Goal: Task Accomplishment & Management: Use online tool/utility

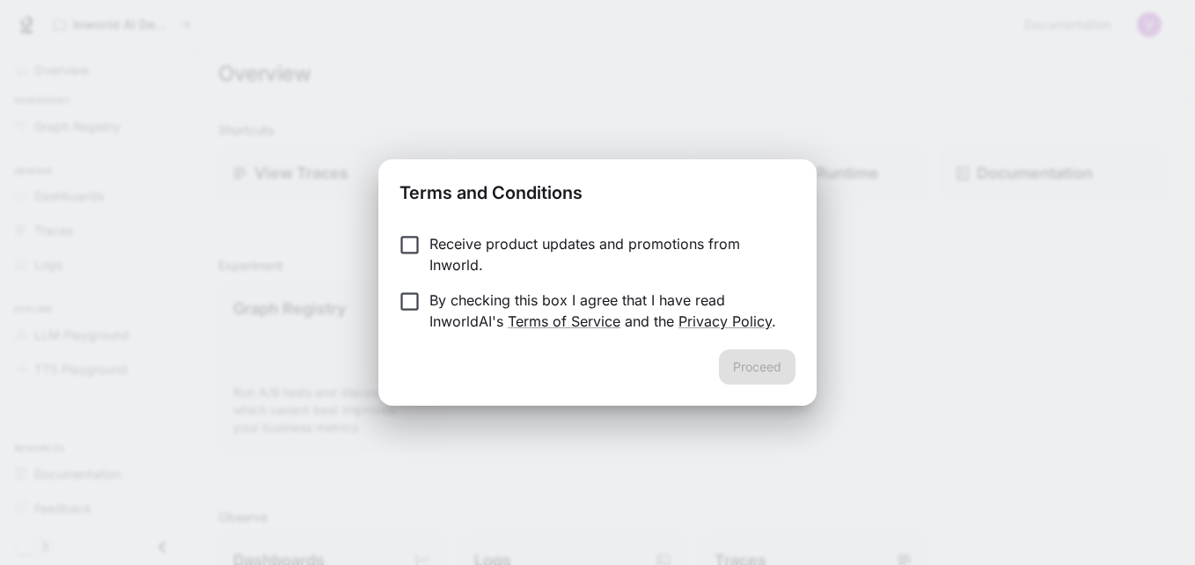
click at [460, 255] on p "Receive product updates and promotions from Inworld." at bounding box center [605, 254] width 352 height 42
click at [528, 333] on div "Receive product updates and promotions from Inworld. By checking this box I agr…" at bounding box center [597, 284] width 438 height 130
click at [459, 296] on p "By checking this box I agree that I have read InworldAI's Terms of Service and …" at bounding box center [605, 310] width 352 height 42
click at [764, 370] on button "Proceed" at bounding box center [757, 366] width 77 height 35
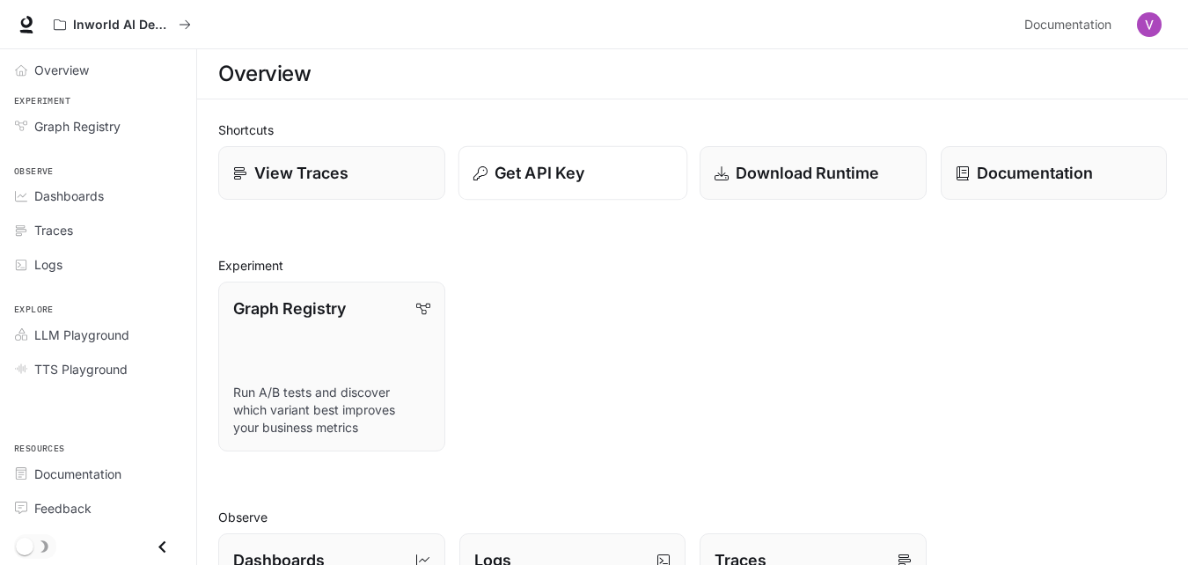
click at [519, 170] on p "Get API Key" at bounding box center [539, 173] width 90 height 24
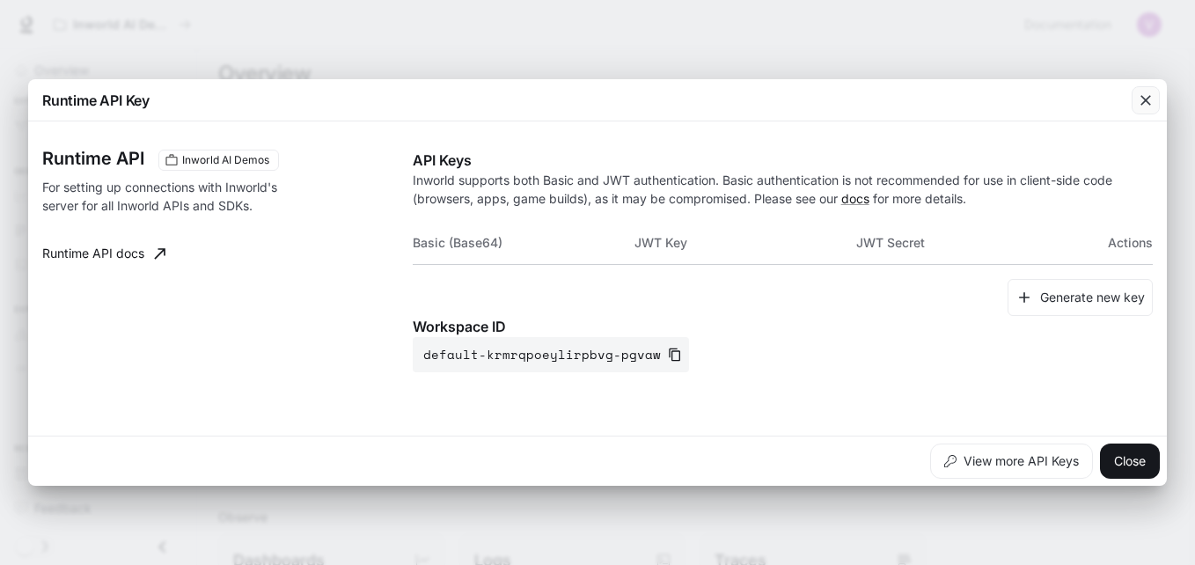
click at [1149, 110] on div "button" at bounding box center [1145, 100] width 28 height 28
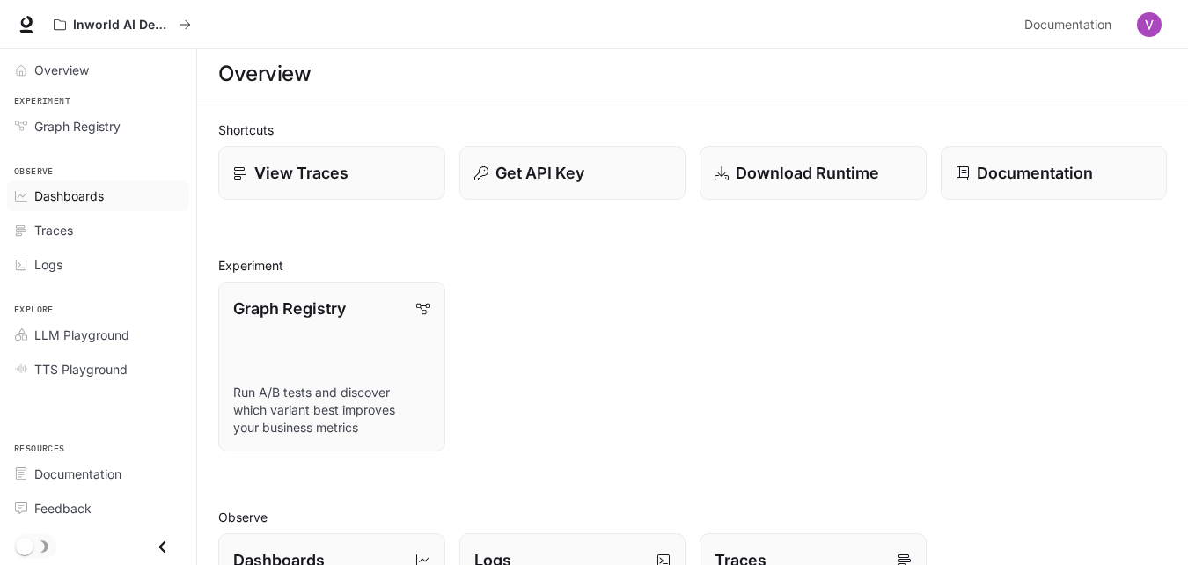
click at [98, 205] on span "Dashboards" at bounding box center [69, 196] width 70 height 18
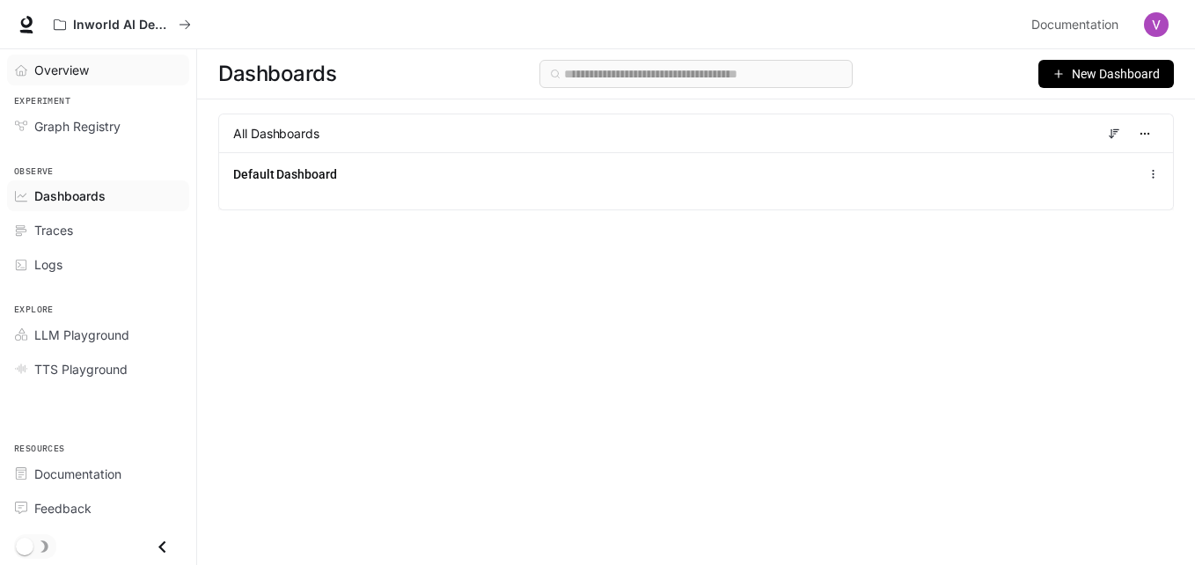
click at [53, 70] on span "Overview" at bounding box center [61, 70] width 55 height 18
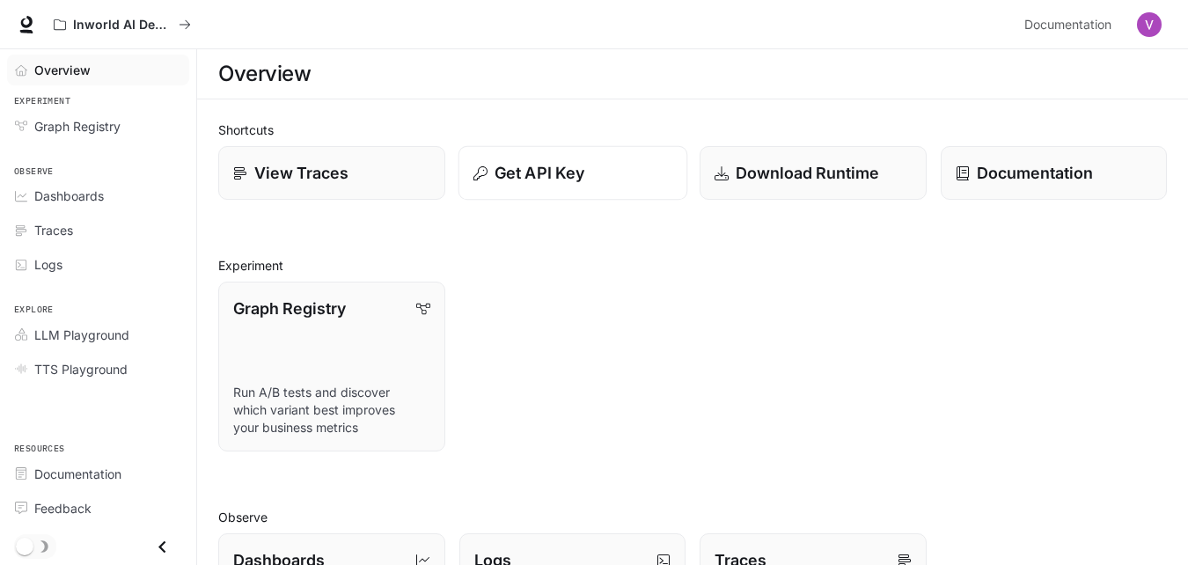
click at [518, 177] on p "Get API Key" at bounding box center [539, 173] width 90 height 24
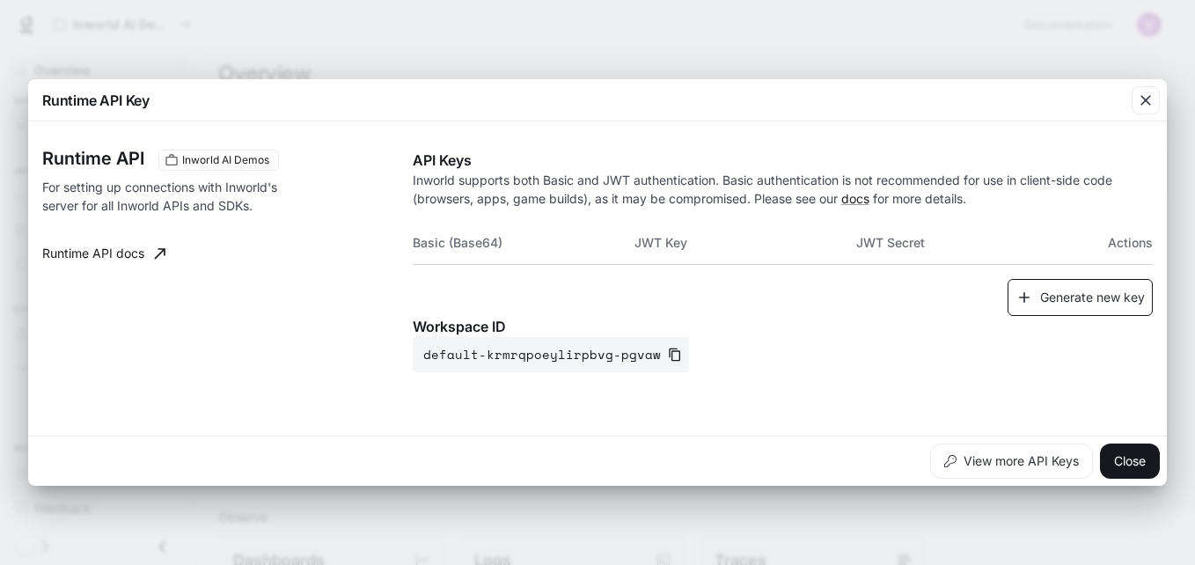
click at [1047, 303] on button "Generate new key" at bounding box center [1079, 298] width 145 height 38
